Goal: Task Accomplishment & Management: Complete application form

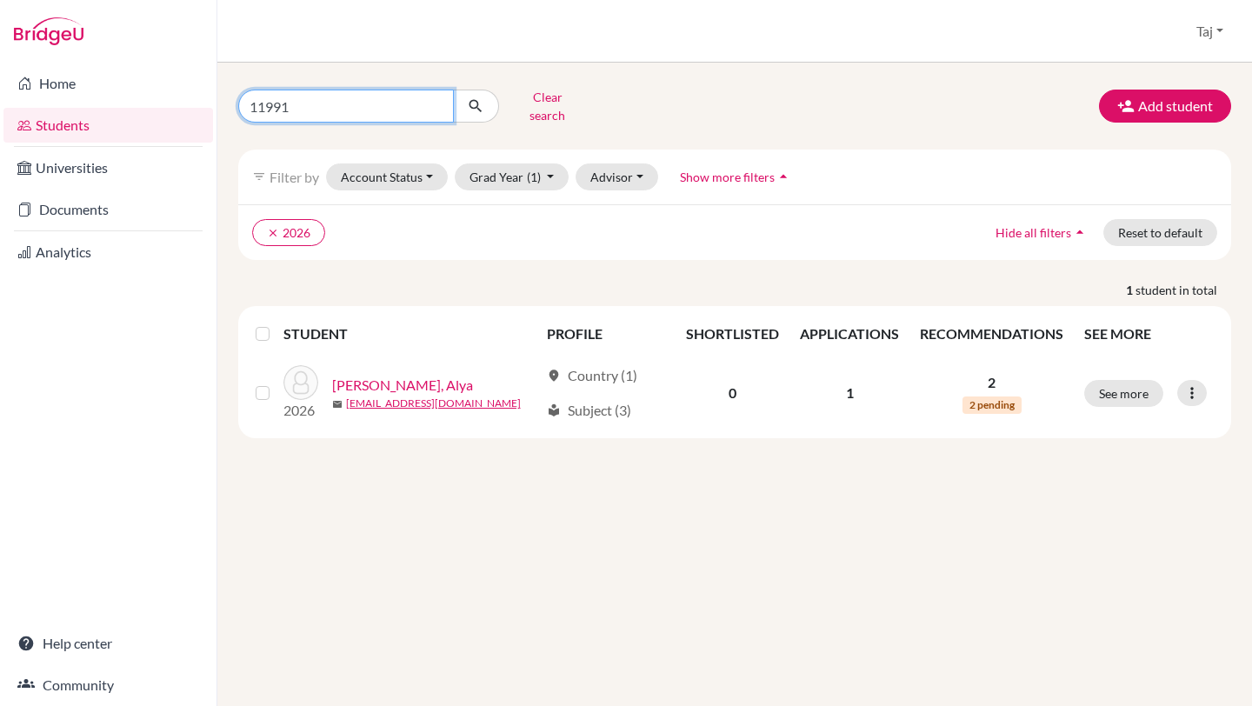
click at [431, 102] on input "11991" at bounding box center [346, 106] width 216 height 33
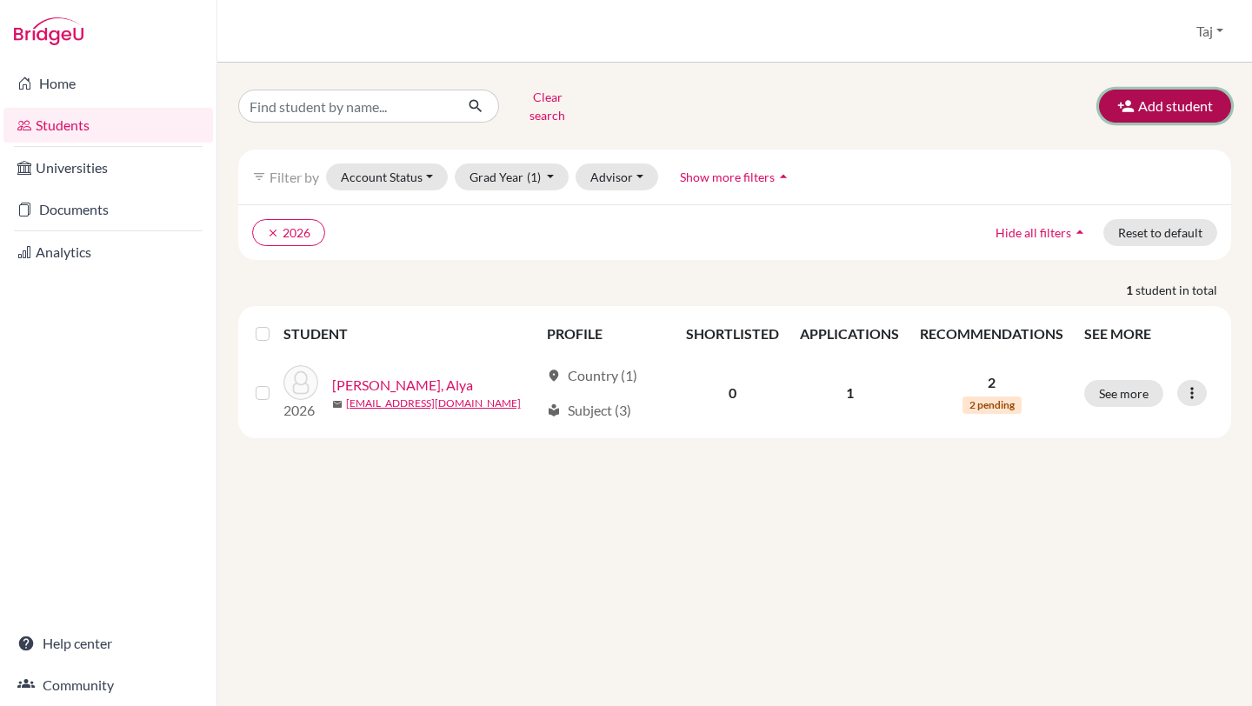
click at [1131, 103] on icon "button" at bounding box center [1125, 105] width 17 height 17
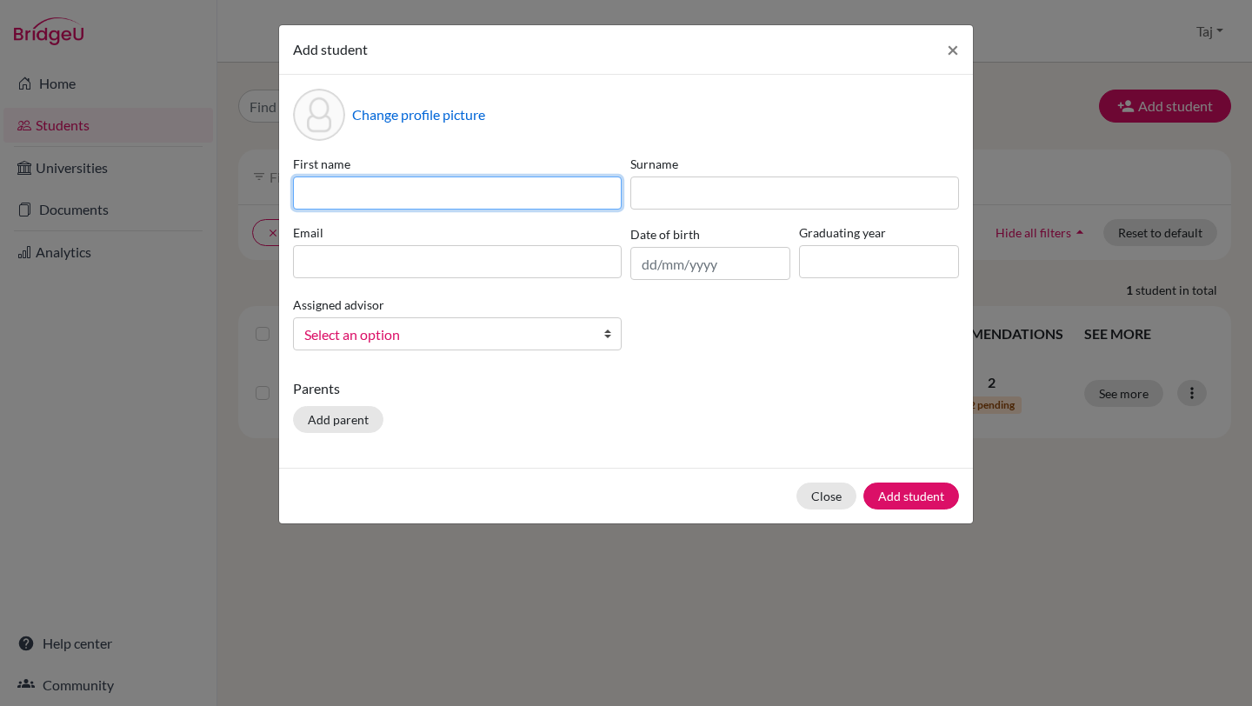
click at [565, 190] on input at bounding box center [457, 193] width 329 height 33
type input "Been"
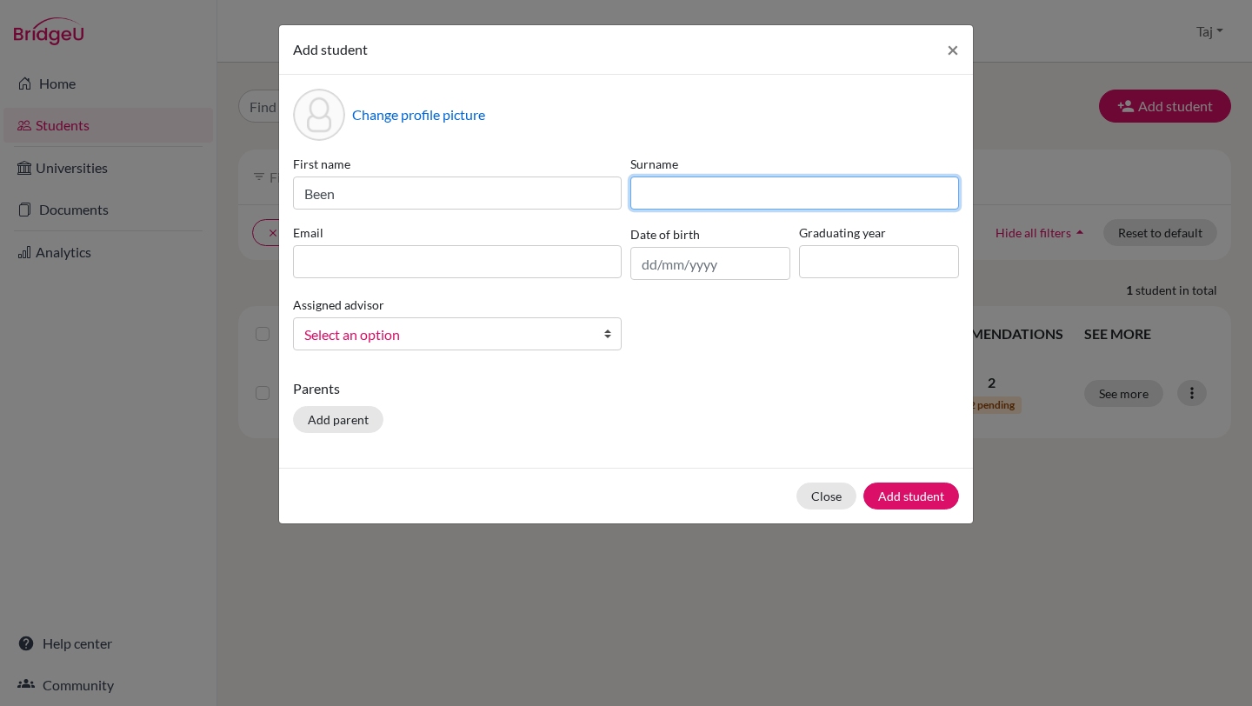
click at [685, 200] on input at bounding box center [794, 193] width 329 height 33
type input "Falaq"
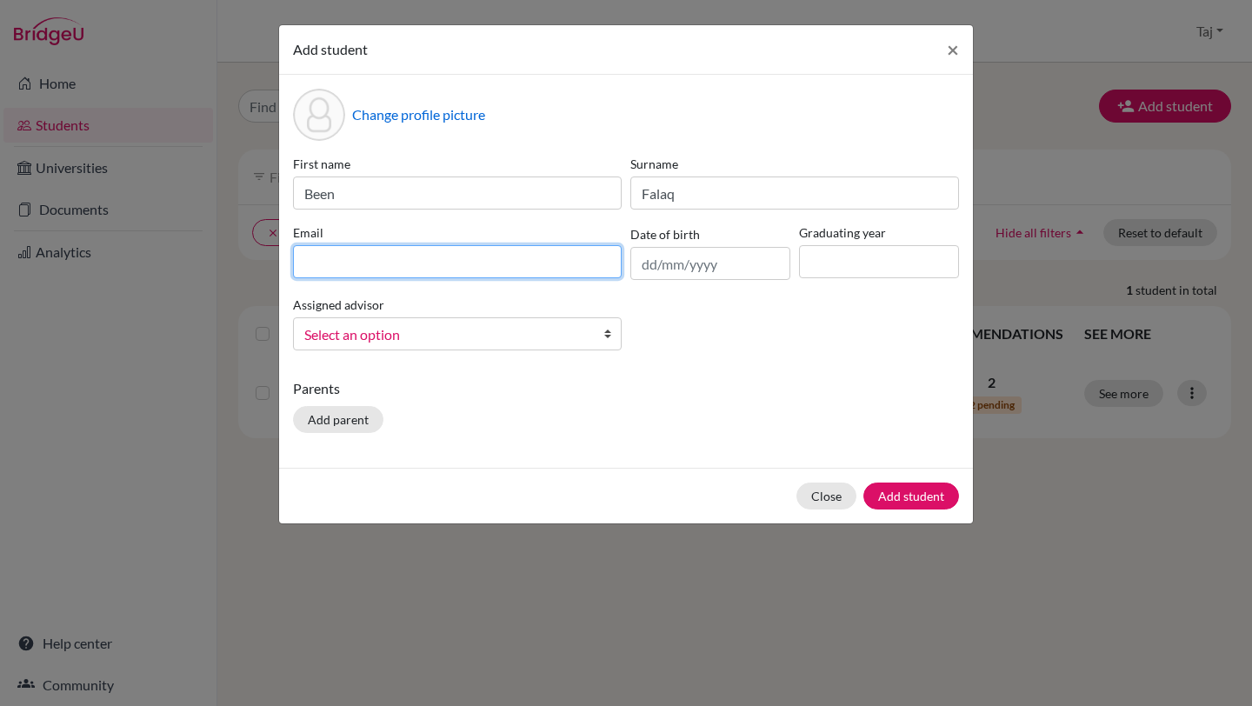
click at [524, 262] on input at bounding box center [457, 261] width 329 height 33
paste input "[EMAIL_ADDRESS][DOMAIN_NAME]"
type input "[EMAIL_ADDRESS][DOMAIN_NAME]"
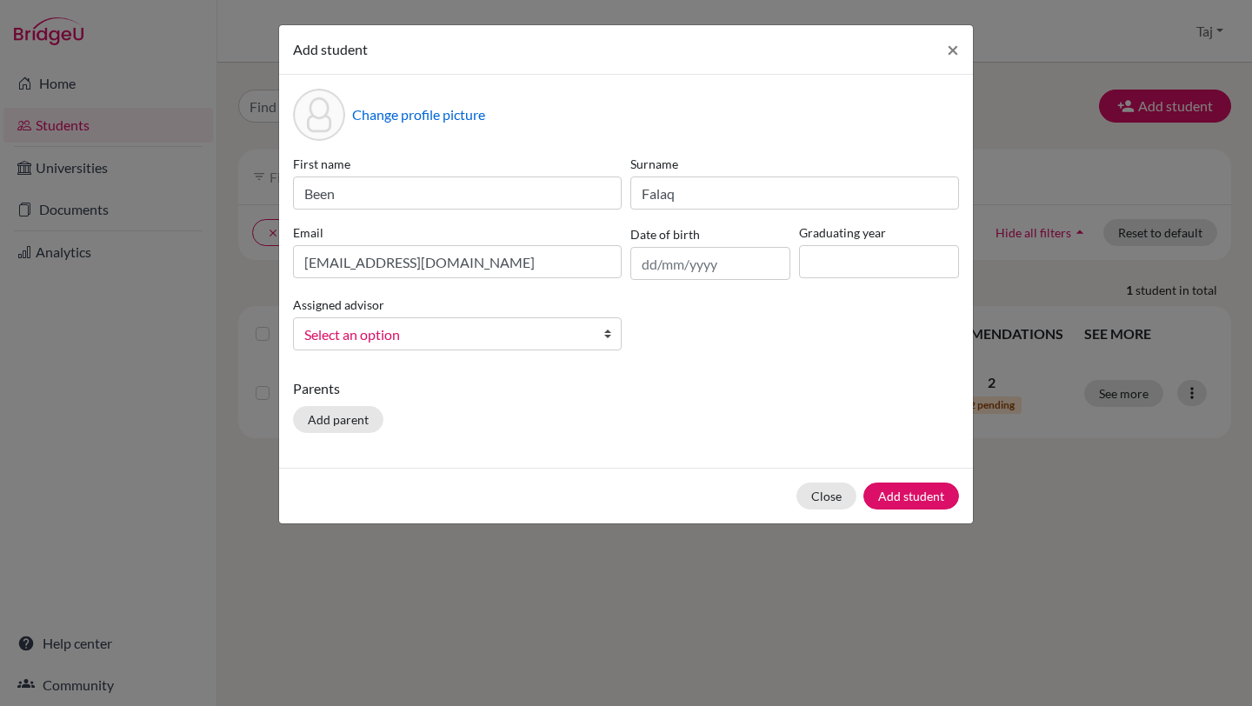
click at [530, 337] on span "Select an option" at bounding box center [445, 334] width 283 height 23
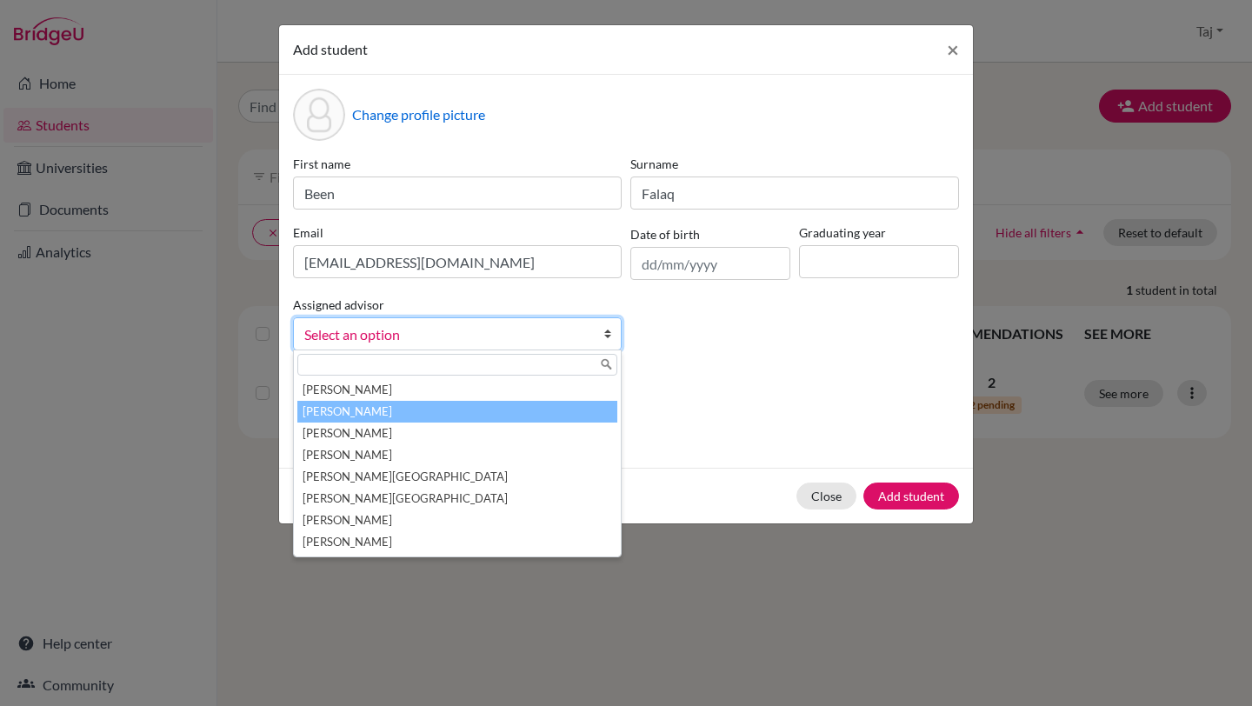
click at [458, 416] on li "[PERSON_NAME]" at bounding box center [457, 412] width 320 height 22
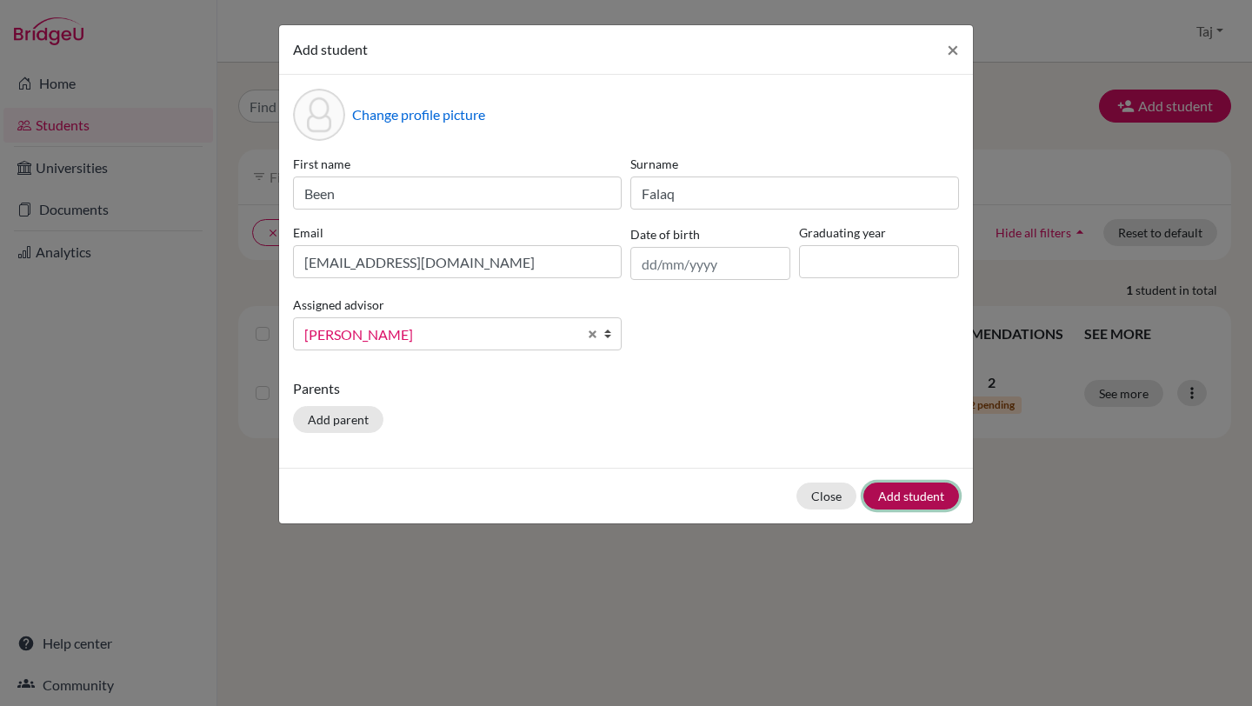
click at [908, 496] on button "Add student" at bounding box center [911, 496] width 96 height 27
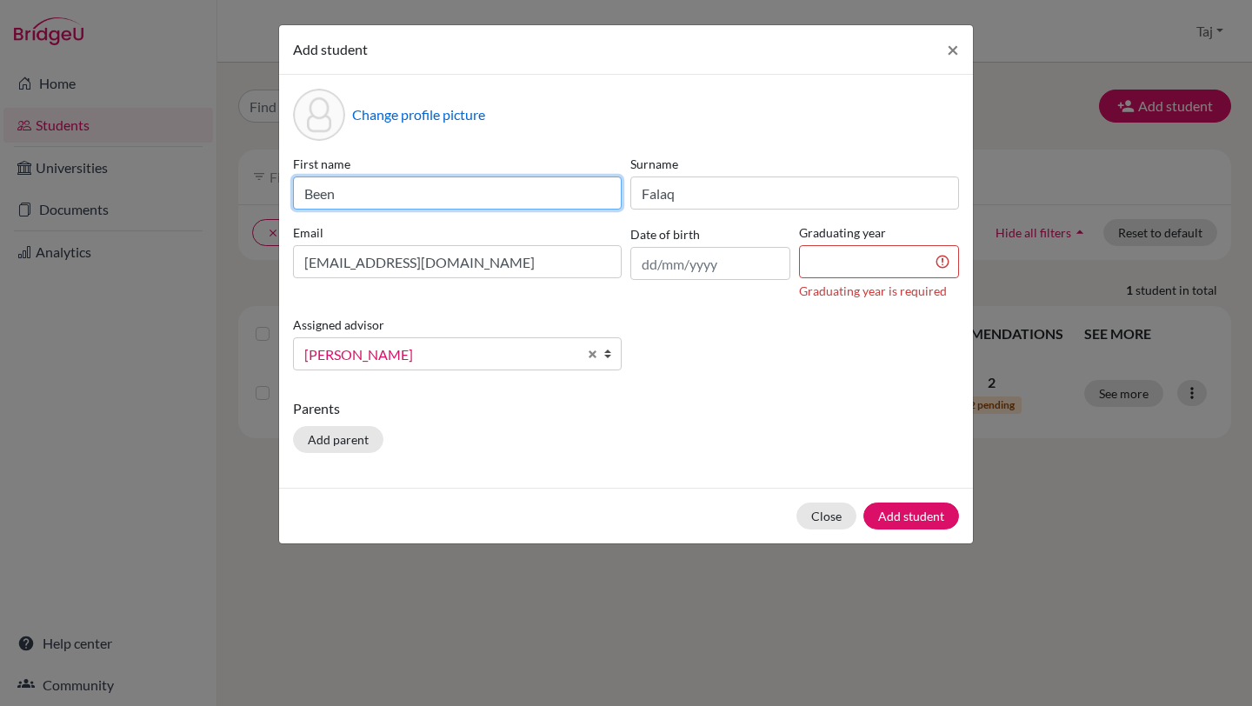
click at [446, 194] on input "Been" at bounding box center [457, 193] width 329 height 33
type input "[PERSON_NAME]"
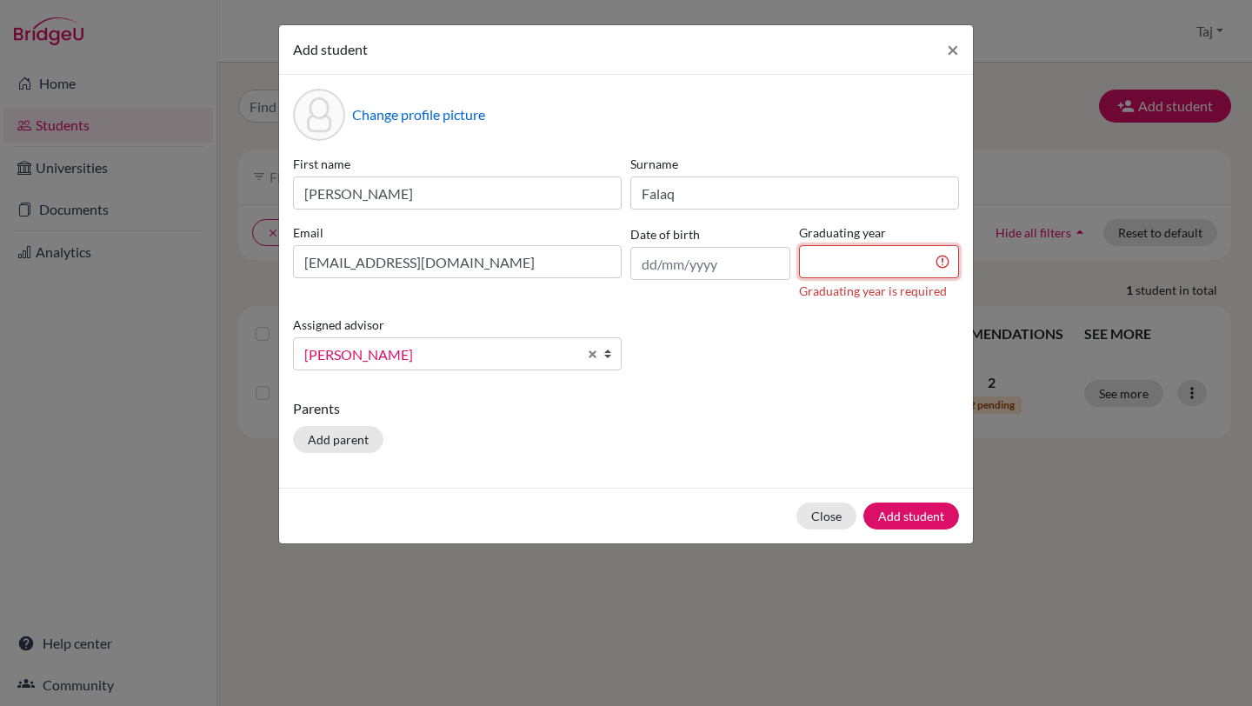
click at [834, 263] on input at bounding box center [879, 261] width 160 height 33
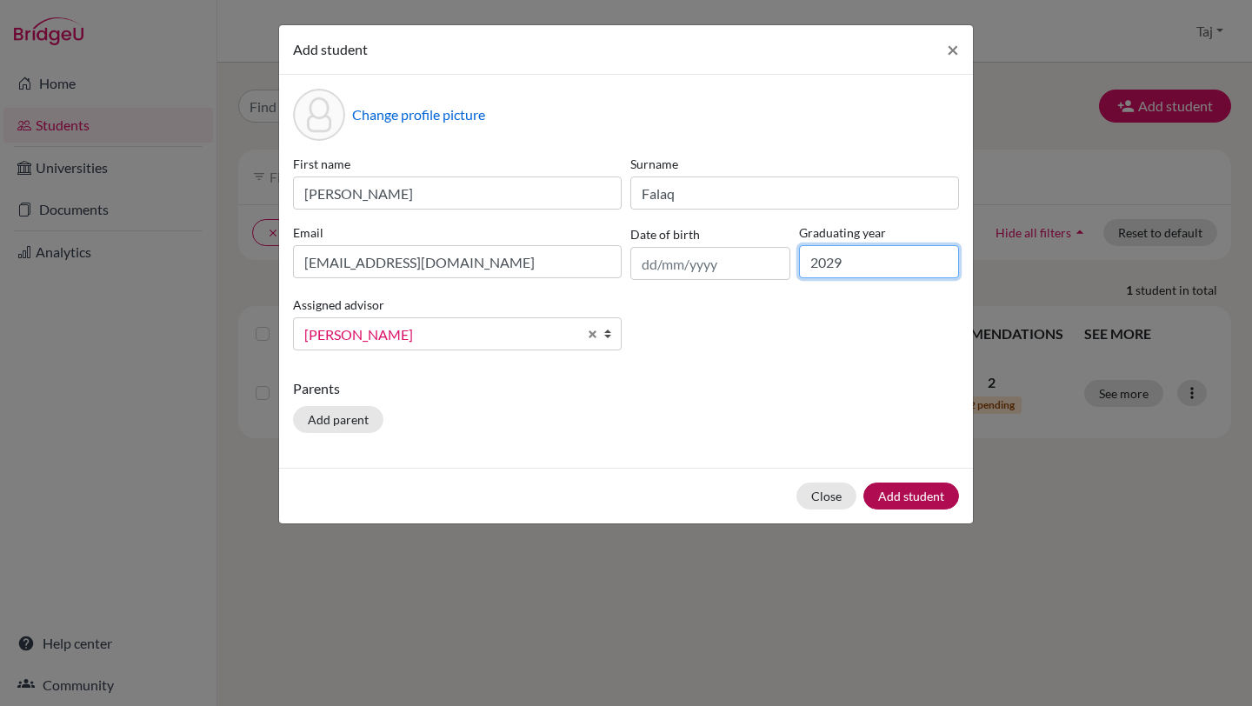
type input "2029"
click at [896, 496] on button "Add student" at bounding box center [911, 496] width 96 height 27
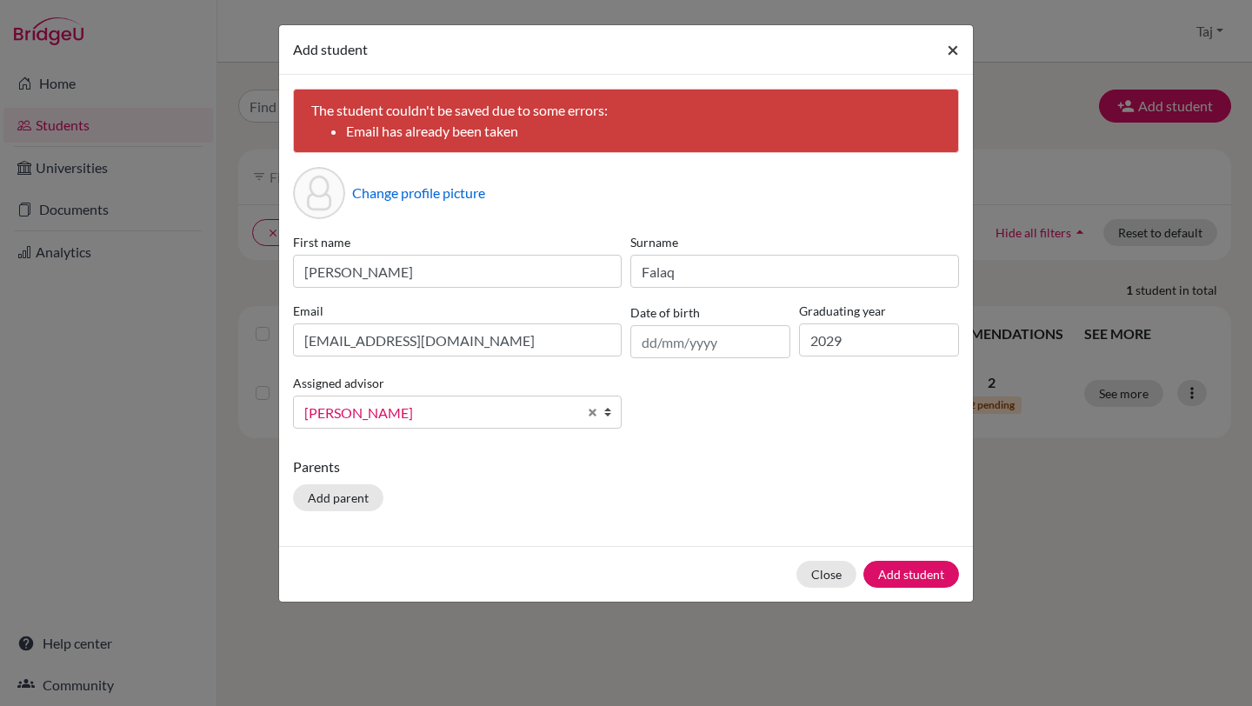
click at [956, 50] on span "×" at bounding box center [953, 49] width 12 height 25
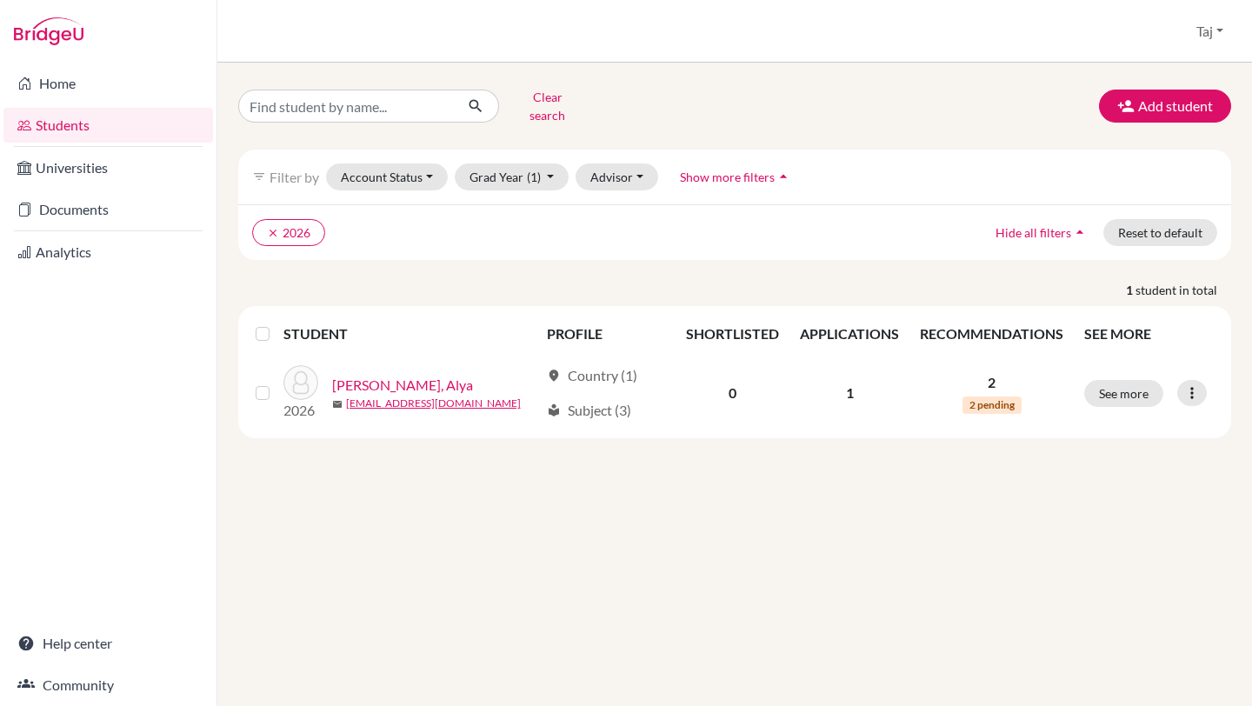
drag, startPoint x: 550, startPoint y: 67, endPoint x: 319, endPoint y: 104, distance: 233.4
click at [324, 104] on div "Clear search Add student filter_list Filter by Account Status Active accounts A…" at bounding box center [734, 384] width 1035 height 643
click at [30, 85] on icon at bounding box center [24, 83] width 14 height 21
